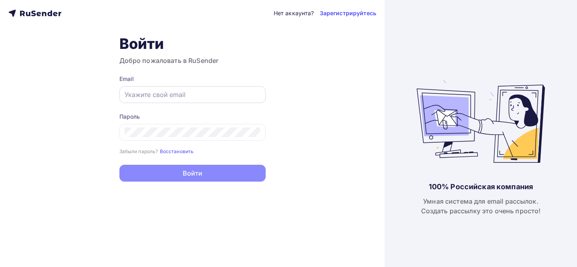
click at [236, 98] on input "text" at bounding box center [193, 95] width 136 height 10
type input "[EMAIL_ADDRESS][DOMAIN_NAME]"
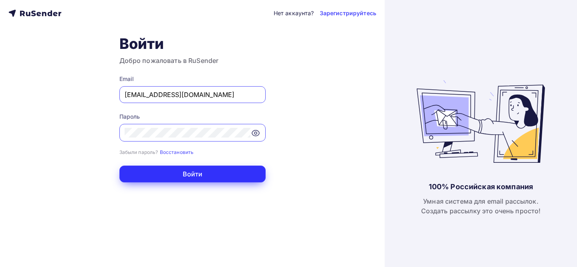
click at [236, 181] on button "Войти" at bounding box center [192, 173] width 146 height 17
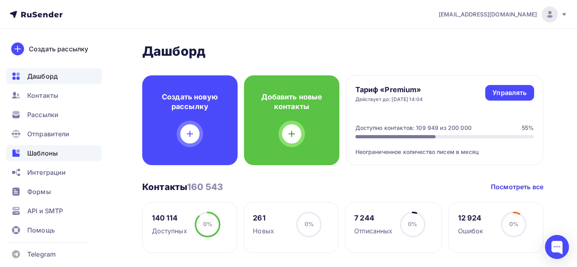
click at [41, 151] on span "Шаблоны" at bounding box center [42, 153] width 30 height 10
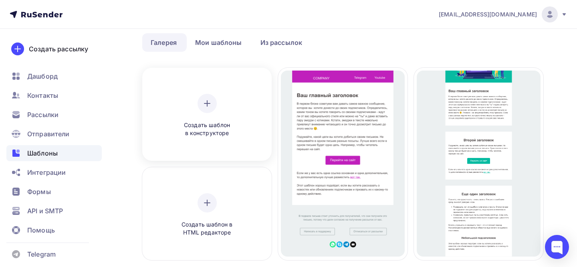
scroll to position [10, 0]
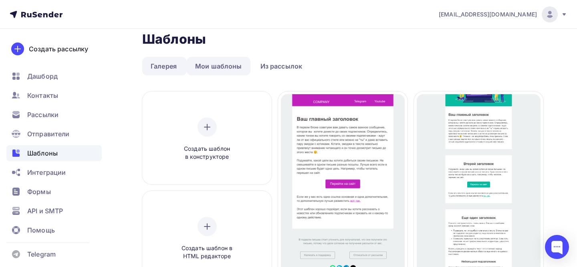
click at [202, 69] on link "Мои шаблоны" at bounding box center [219, 66] width 64 height 18
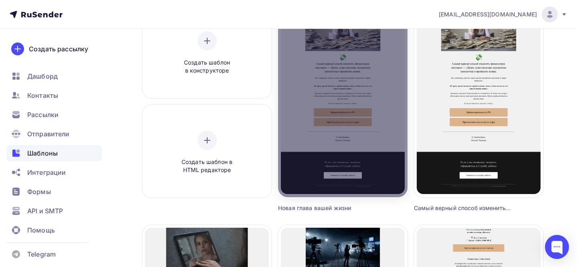
scroll to position [100, 0]
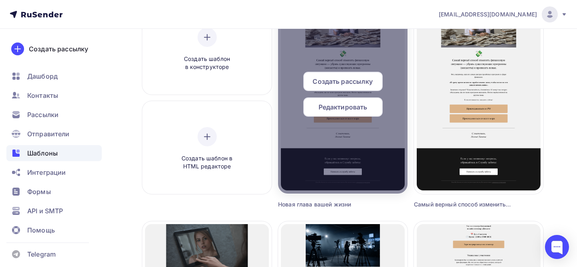
click at [332, 111] on span "Редактировать" at bounding box center [342, 107] width 49 height 10
